Goal: Navigation & Orientation: Find specific page/section

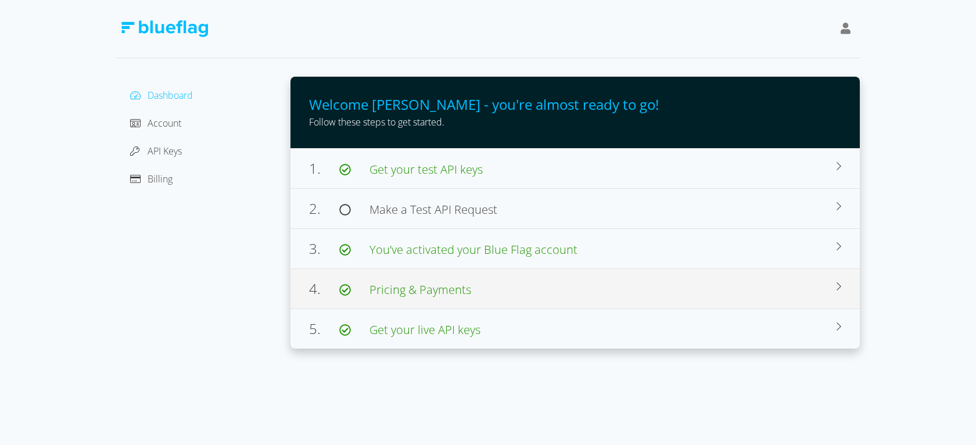
click at [447, 288] on span "Pricing & Payments" at bounding box center [420, 290] width 102 height 16
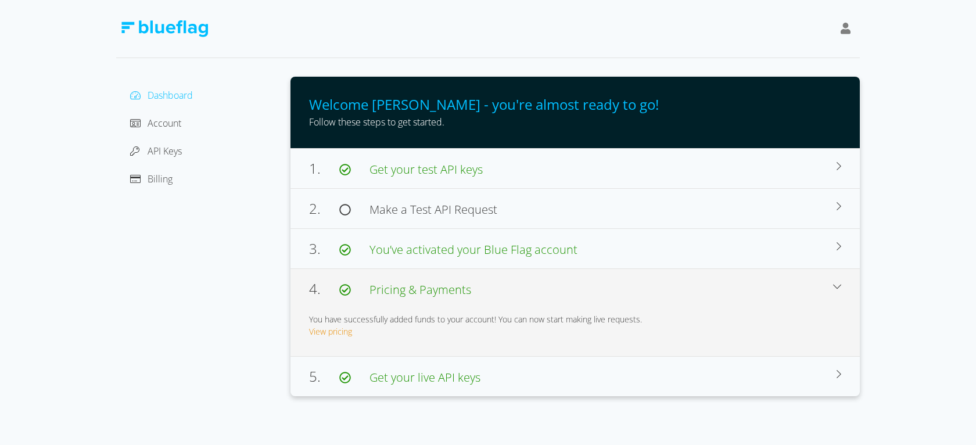
click at [183, 97] on span "Dashboard" at bounding box center [170, 95] width 45 height 13
click at [170, 120] on span "Account" at bounding box center [165, 123] width 34 height 13
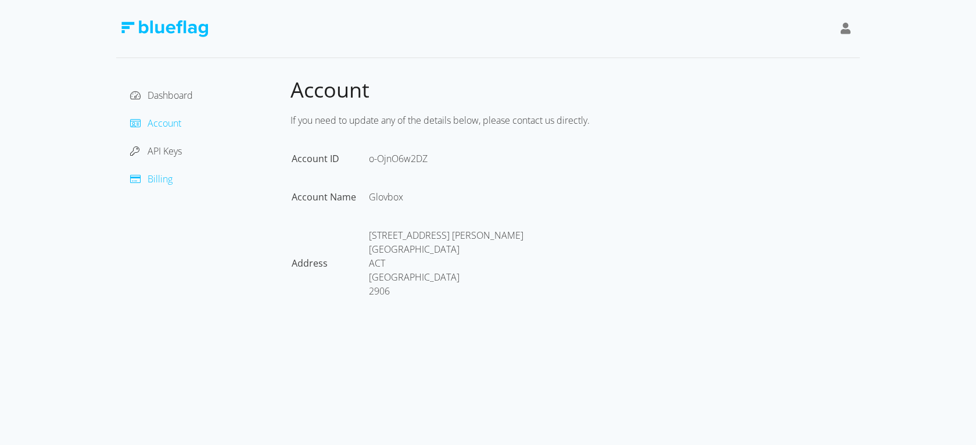
click at [166, 178] on span "Billing" at bounding box center [160, 179] width 25 height 13
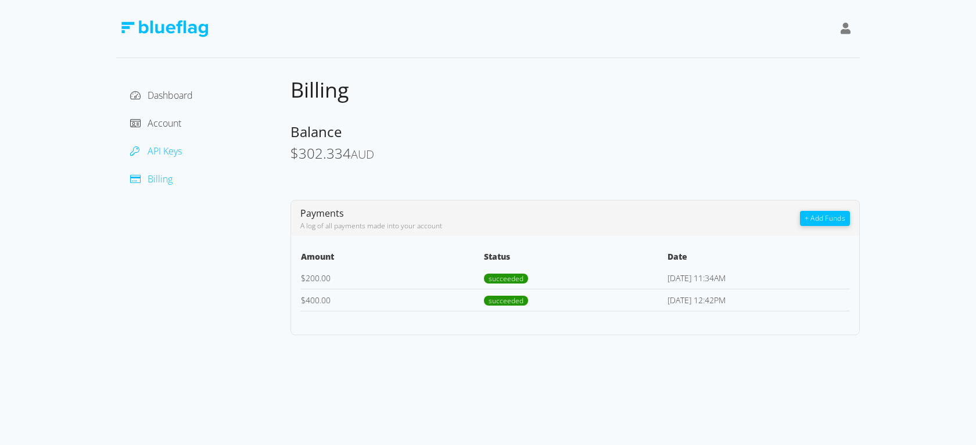
click at [170, 151] on span "API Keys" at bounding box center [165, 151] width 34 height 13
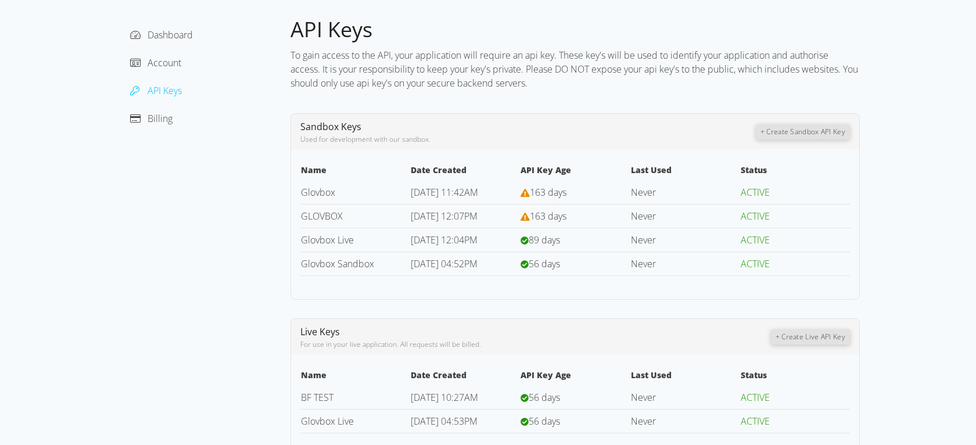
scroll to position [73, 0]
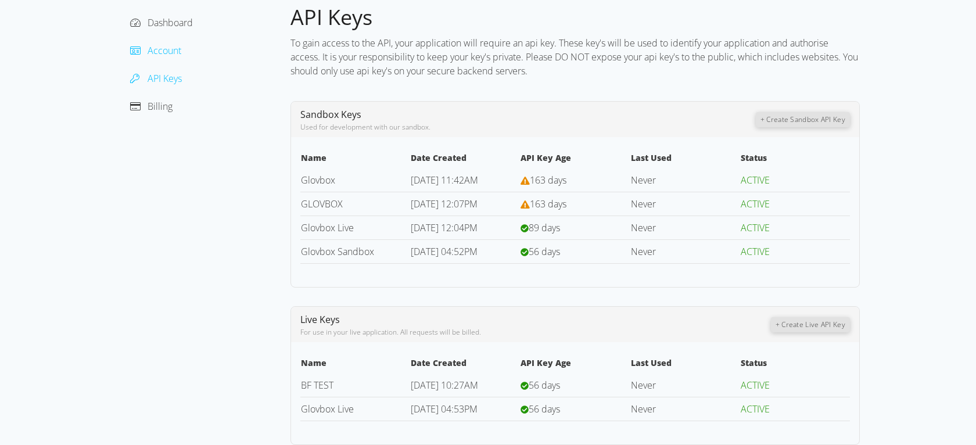
click at [165, 49] on span "Account" at bounding box center [165, 50] width 34 height 13
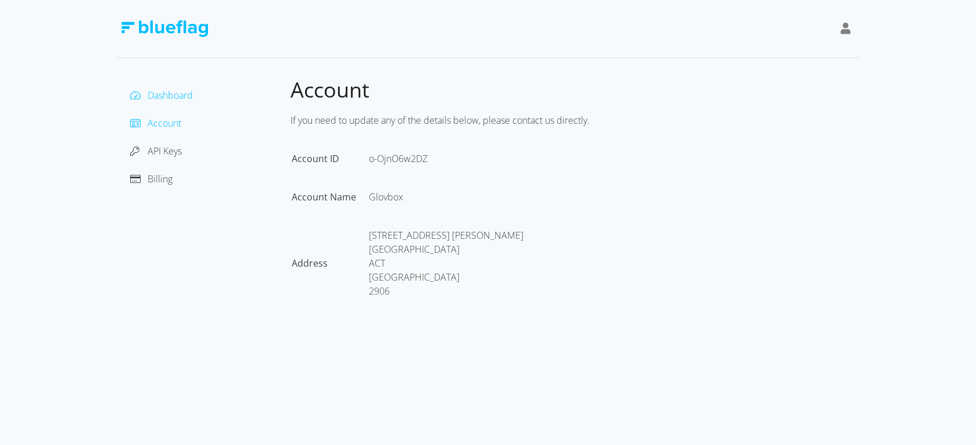
click at [191, 96] on span "Dashboard" at bounding box center [170, 95] width 45 height 13
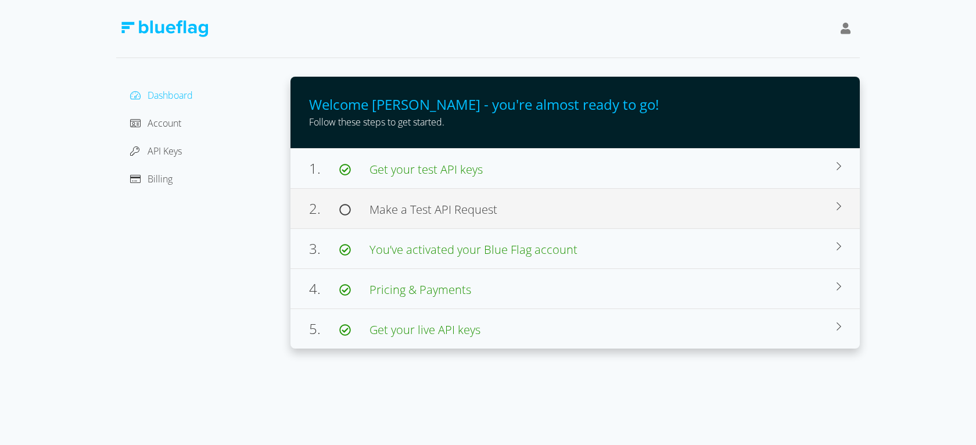
click at [445, 208] on span "Make a Test API Request" at bounding box center [433, 210] width 128 height 16
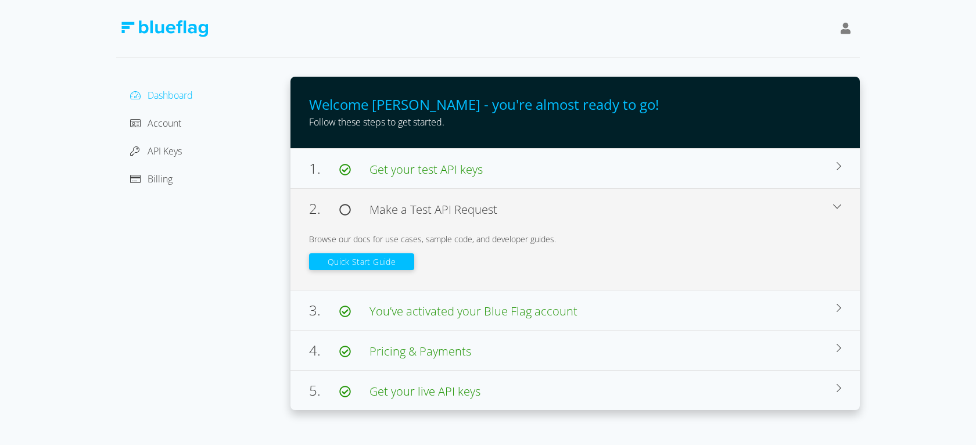
click at [386, 258] on button "Quick Start Guide" at bounding box center [361, 261] width 105 height 17
